Goal: Task Accomplishment & Management: Complete application form

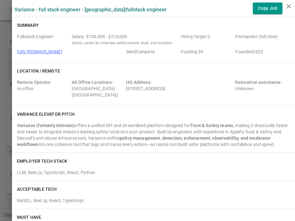
click at [8, 56] on div at bounding box center [147, 110] width 295 height 221
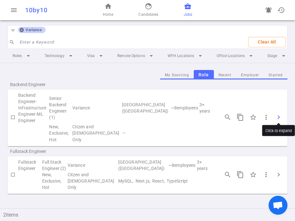
click at [279, 114] on span "chevron_right" at bounding box center [279, 117] width 8 height 8
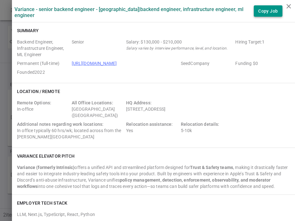
click at [267, 12] on button "Copy Job" at bounding box center [268, 11] width 29 height 12
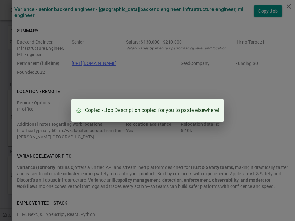
click at [222, 91] on div "Copied - Job Description copied for you to paste elsewhere!" at bounding box center [147, 110] width 295 height 221
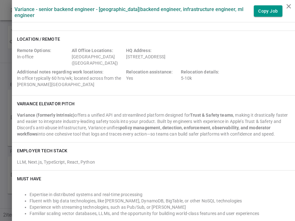
scroll to position [47, 0]
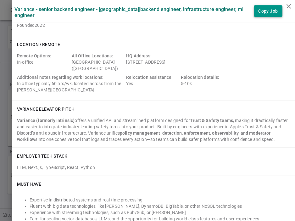
click at [274, 11] on button "Copy Job" at bounding box center [268, 11] width 29 height 12
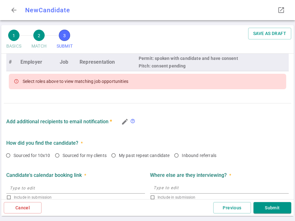
scroll to position [295, 0]
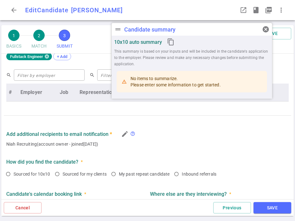
radio input "true"
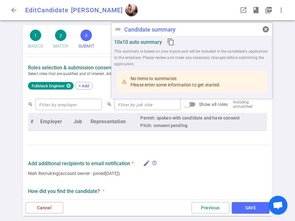
scroll to position [267, 0]
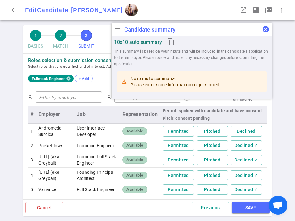
click at [267, 30] on span "cancel" at bounding box center [266, 29] width 8 height 8
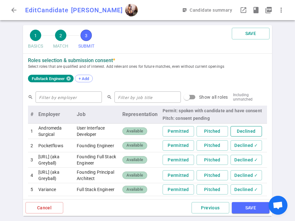
click at [245, 126] on button "Declined" at bounding box center [246, 131] width 31 height 10
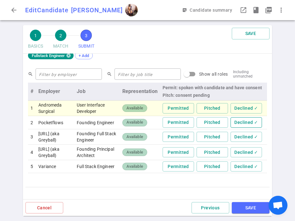
scroll to position [293, 0]
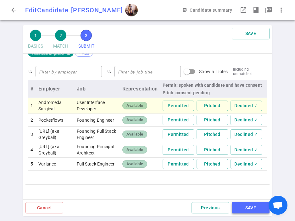
click at [246, 207] on button "SAVE" at bounding box center [251, 208] width 38 height 12
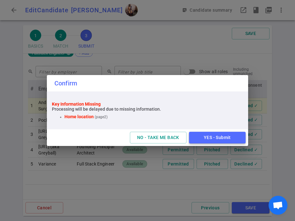
click at [208, 137] on button "YES - Submit" at bounding box center [217, 137] width 57 height 12
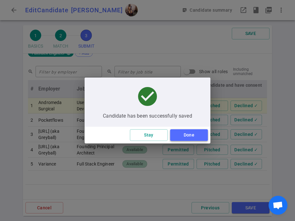
click at [197, 134] on button "Done" at bounding box center [189, 135] width 38 height 12
